Goal: Task Accomplishment & Management: Manage account settings

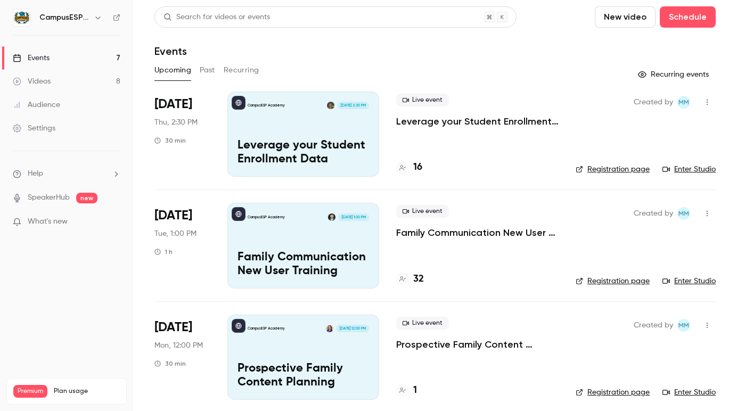
click at [278, 143] on p "Leverage your Student Enrollment Data" at bounding box center [304, 153] width 132 height 28
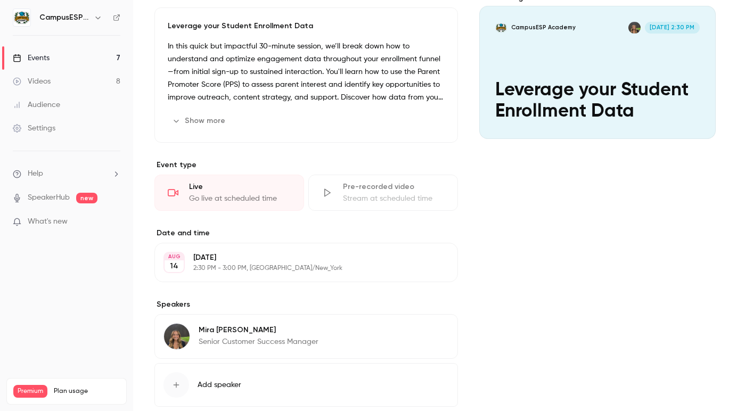
scroll to position [165, 0]
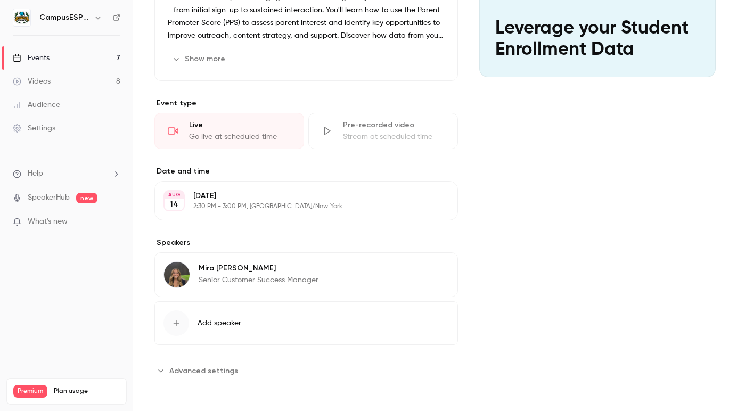
click at [250, 137] on div "Go live at scheduled time" at bounding box center [240, 137] width 102 height 11
click at [174, 128] on icon at bounding box center [173, 130] width 11 height 7
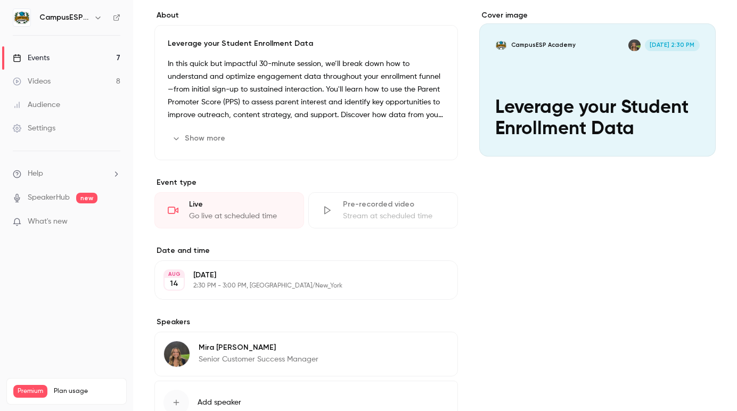
scroll to position [0, 0]
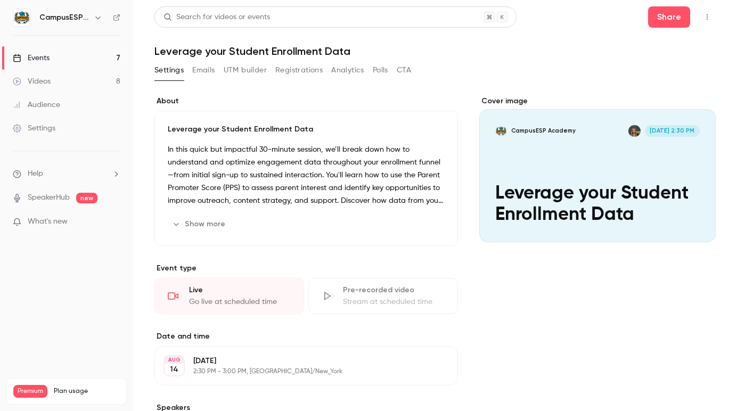
click at [199, 72] on button "Emails" at bounding box center [203, 70] width 22 height 17
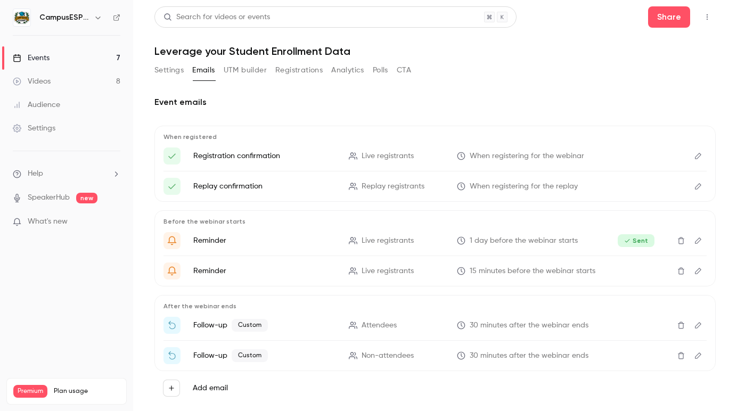
click at [250, 71] on button "UTM builder" at bounding box center [245, 70] width 43 height 17
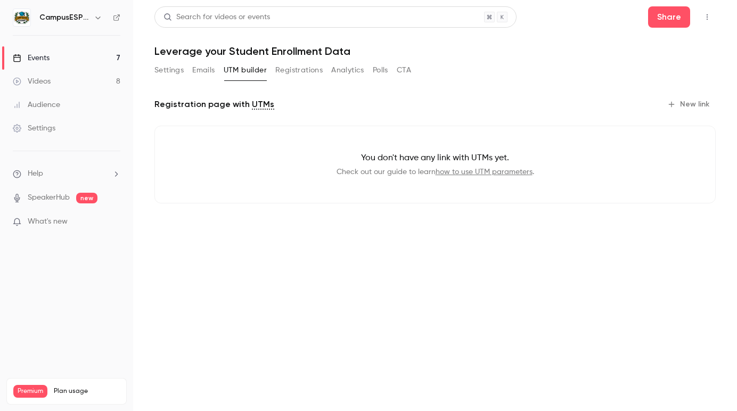
click at [290, 66] on button "Registrations" at bounding box center [298, 70] width 47 height 17
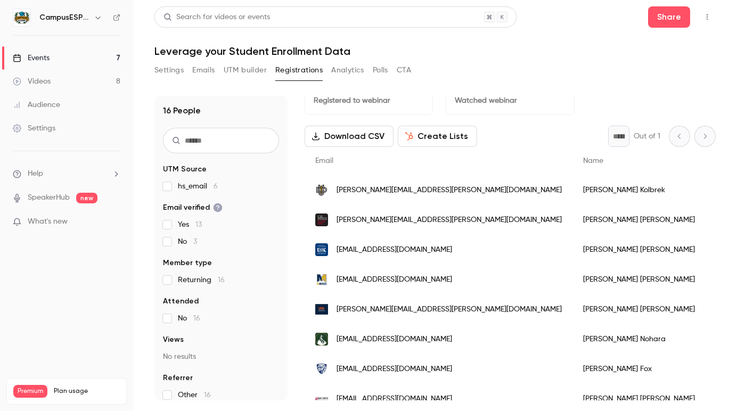
scroll to position [19, 0]
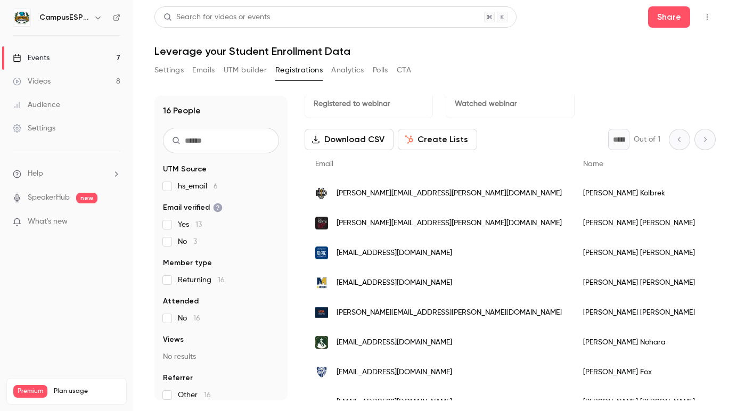
click at [343, 69] on button "Analytics" at bounding box center [347, 70] width 33 height 17
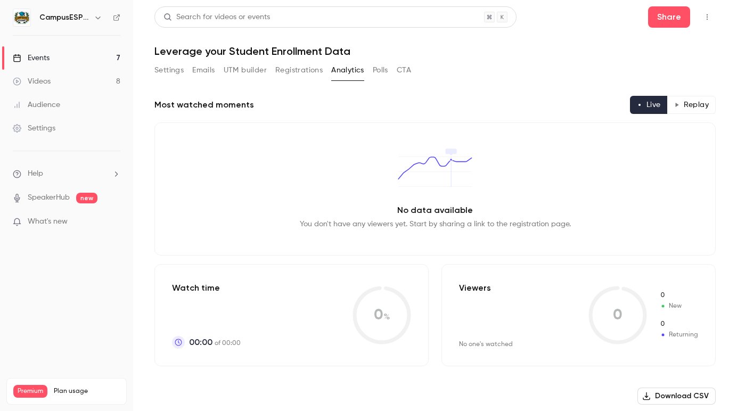
click at [376, 76] on button "Polls" at bounding box center [380, 70] width 15 height 17
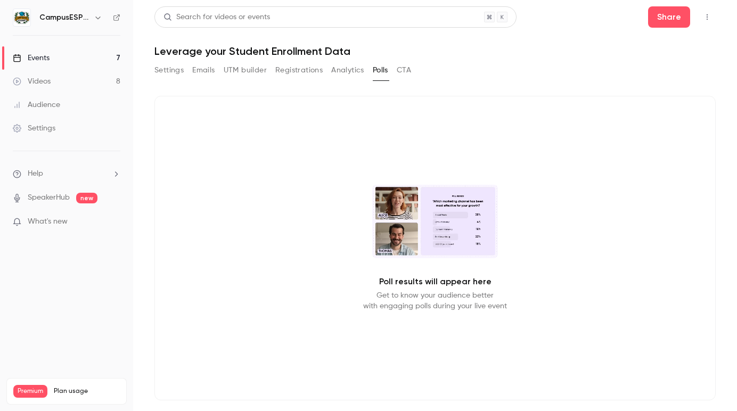
click at [166, 69] on button "Settings" at bounding box center [169, 70] width 29 height 17
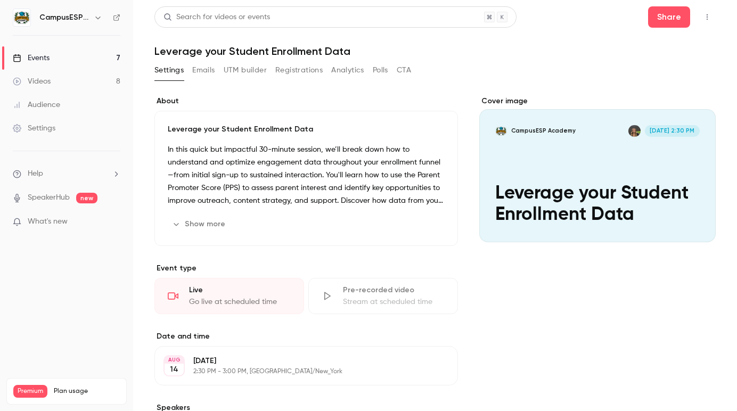
click at [575, 160] on div "Cover image" at bounding box center [597, 169] width 237 height 147
click at [0, 0] on input "CampusESP Academy [DATE] 2:30 PM Leverage your Student Enrollment Data" at bounding box center [0, 0] width 0 height 0
click at [674, 22] on button "Share" at bounding box center [669, 16] width 42 height 21
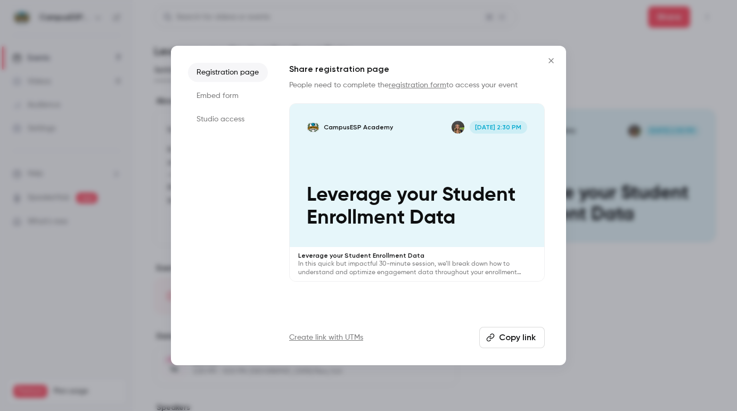
click at [213, 112] on li "Studio access" at bounding box center [228, 119] width 80 height 19
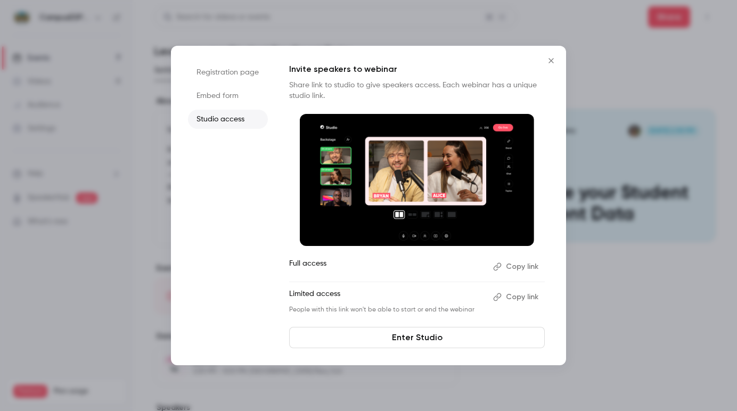
click at [434, 337] on link "Enter Studio" at bounding box center [417, 337] width 256 height 21
click at [544, 61] on button "Close" at bounding box center [551, 60] width 21 height 21
